Goal: Find specific page/section: Find specific page/section

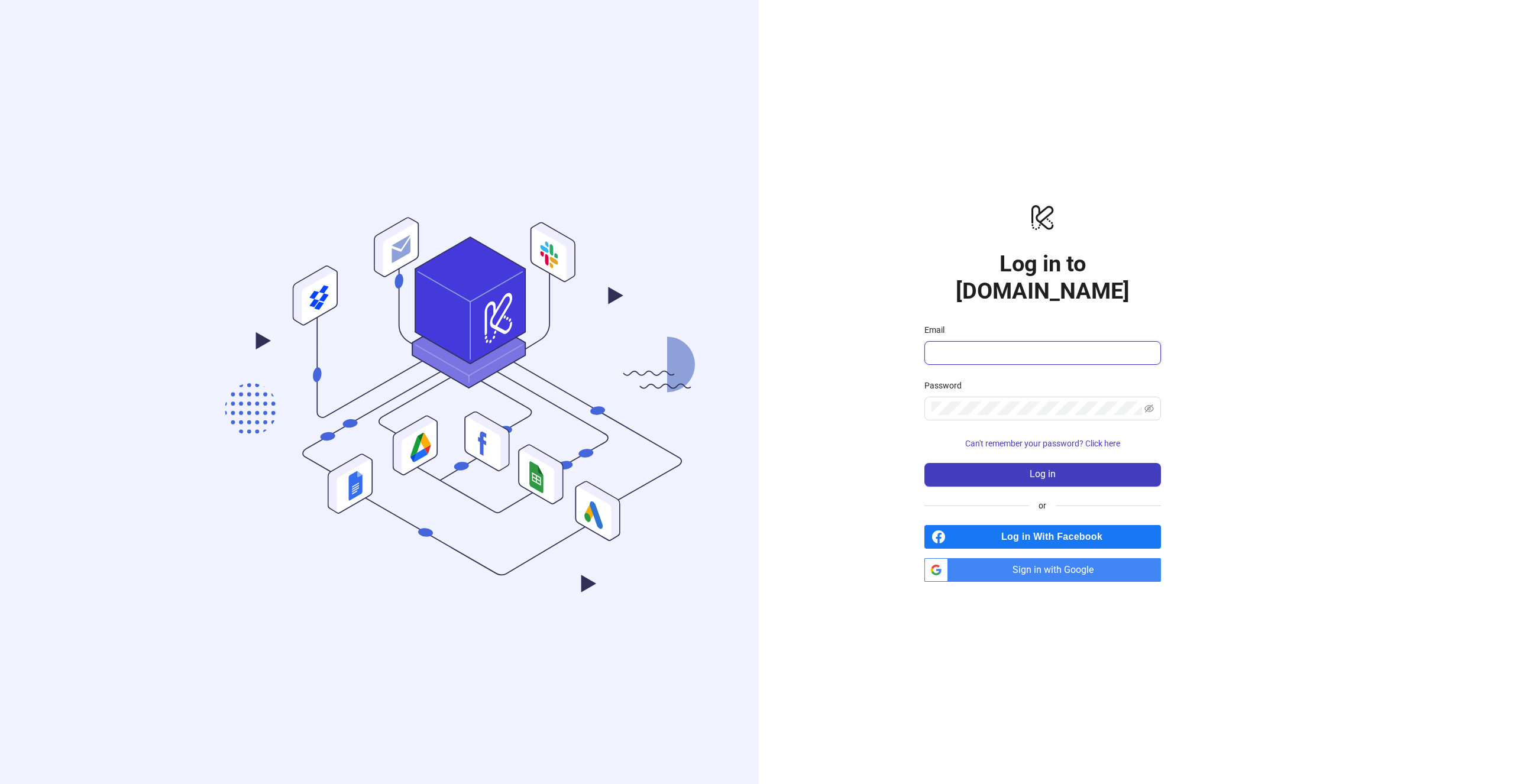
click at [991, 345] on input "Email" at bounding box center [1041, 352] width 220 height 14
type input "**********"
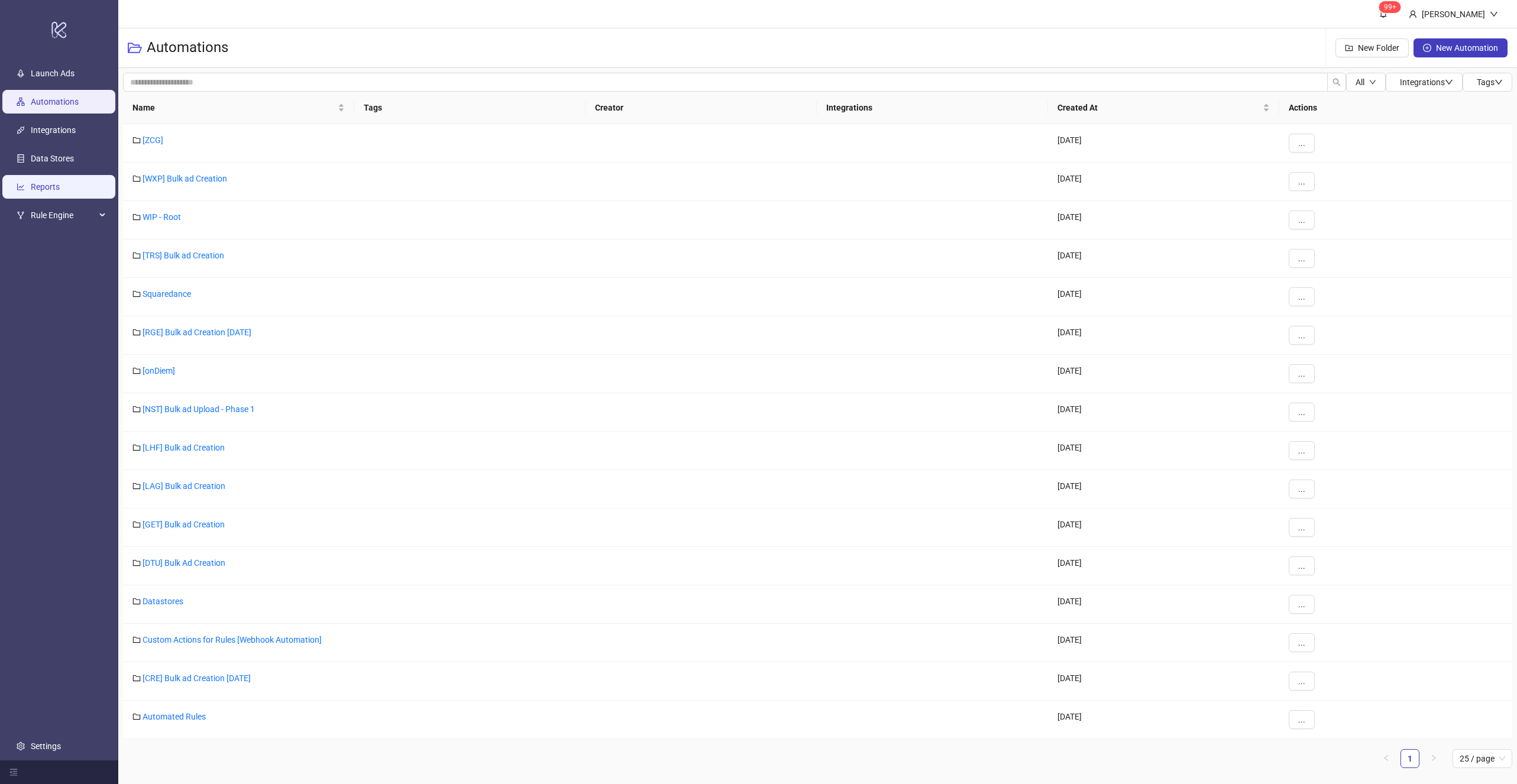
click at [55, 188] on link "Reports" at bounding box center [44, 187] width 29 height 9
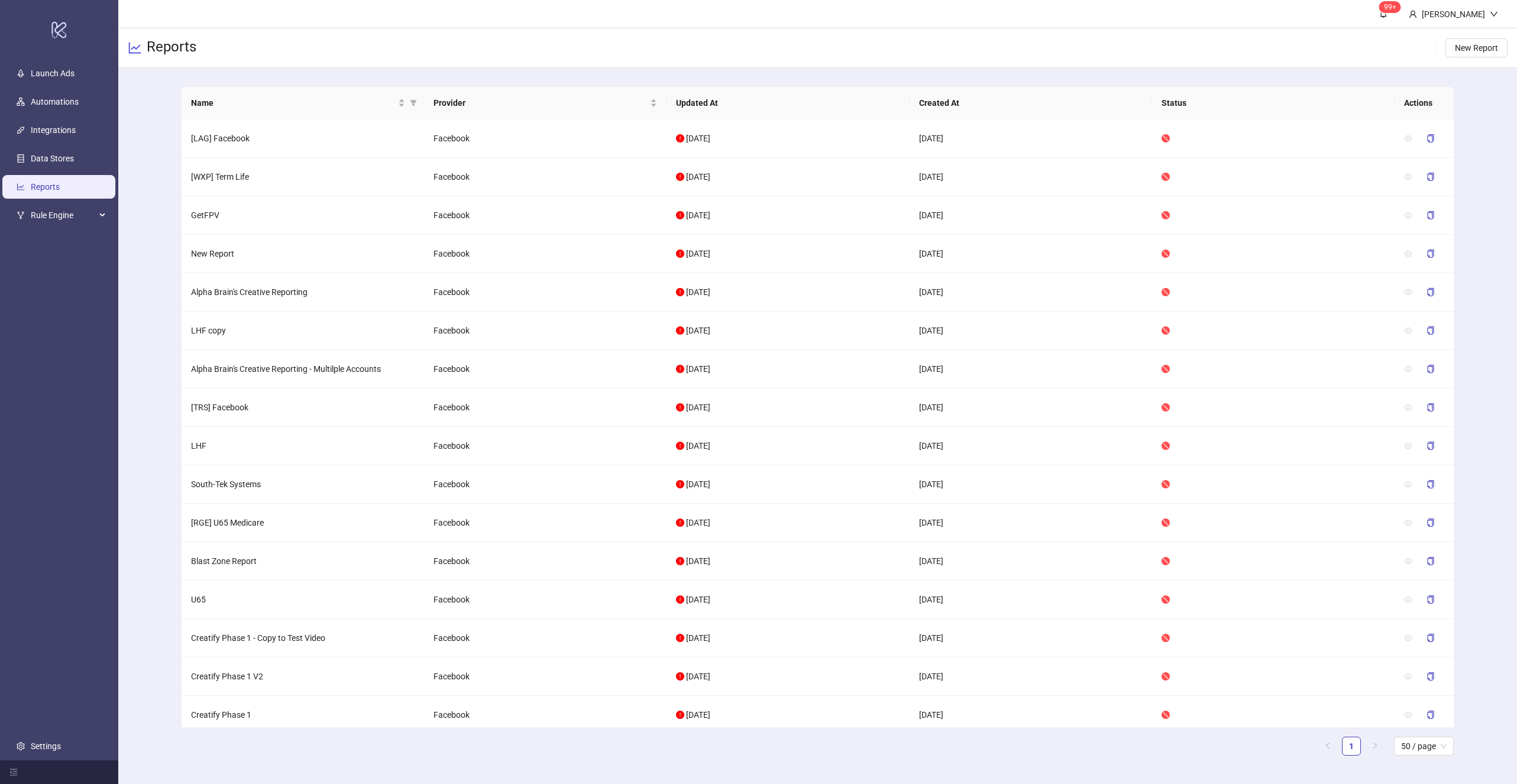
click at [143, 382] on div "Name Provider Updated At Created At Status Actions [LAG] Facebook Facebook [DAT…" at bounding box center [818, 426] width 1399 height 716
